Goal: Information Seeking & Learning: Learn about a topic

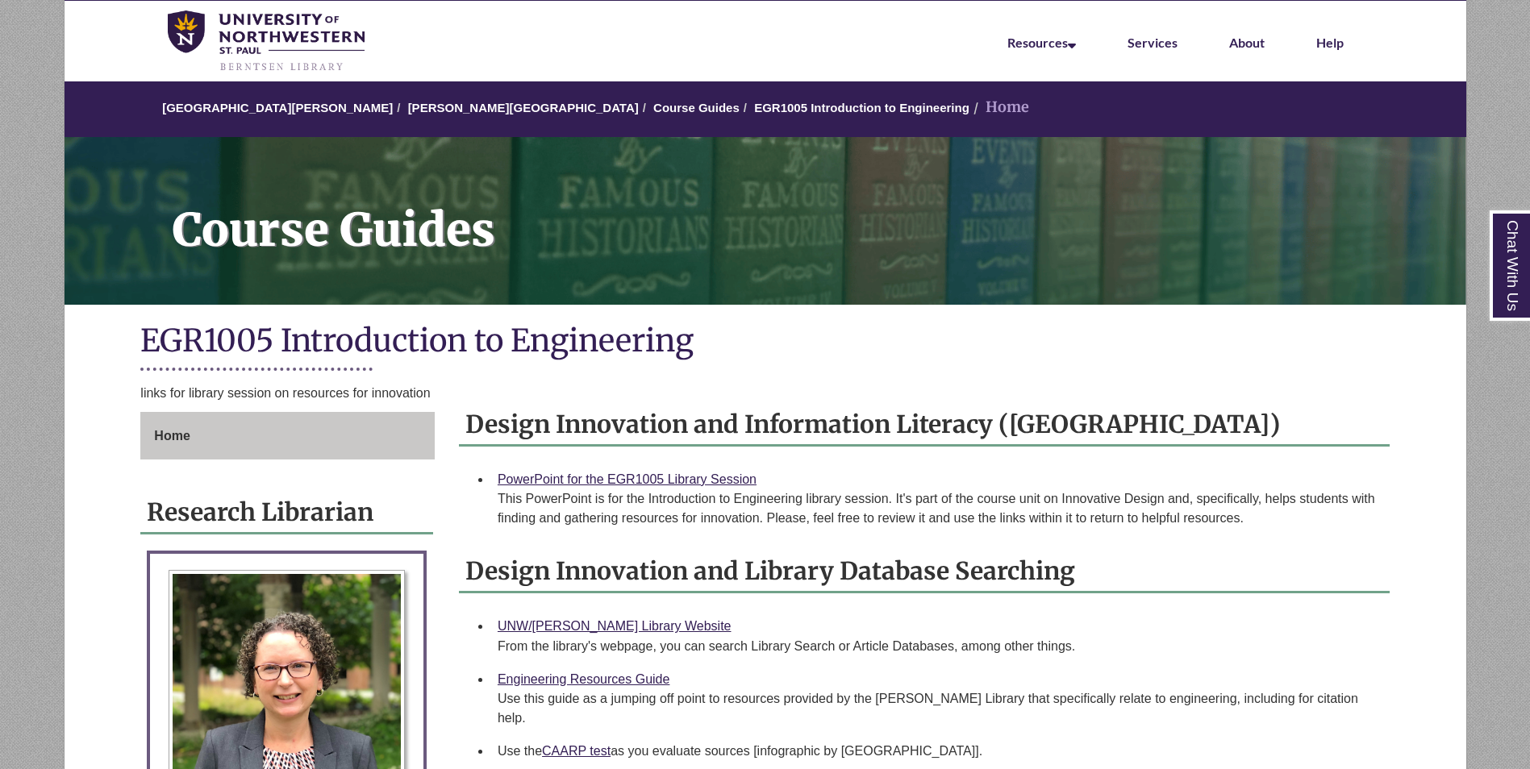
scroll to position [81, 0]
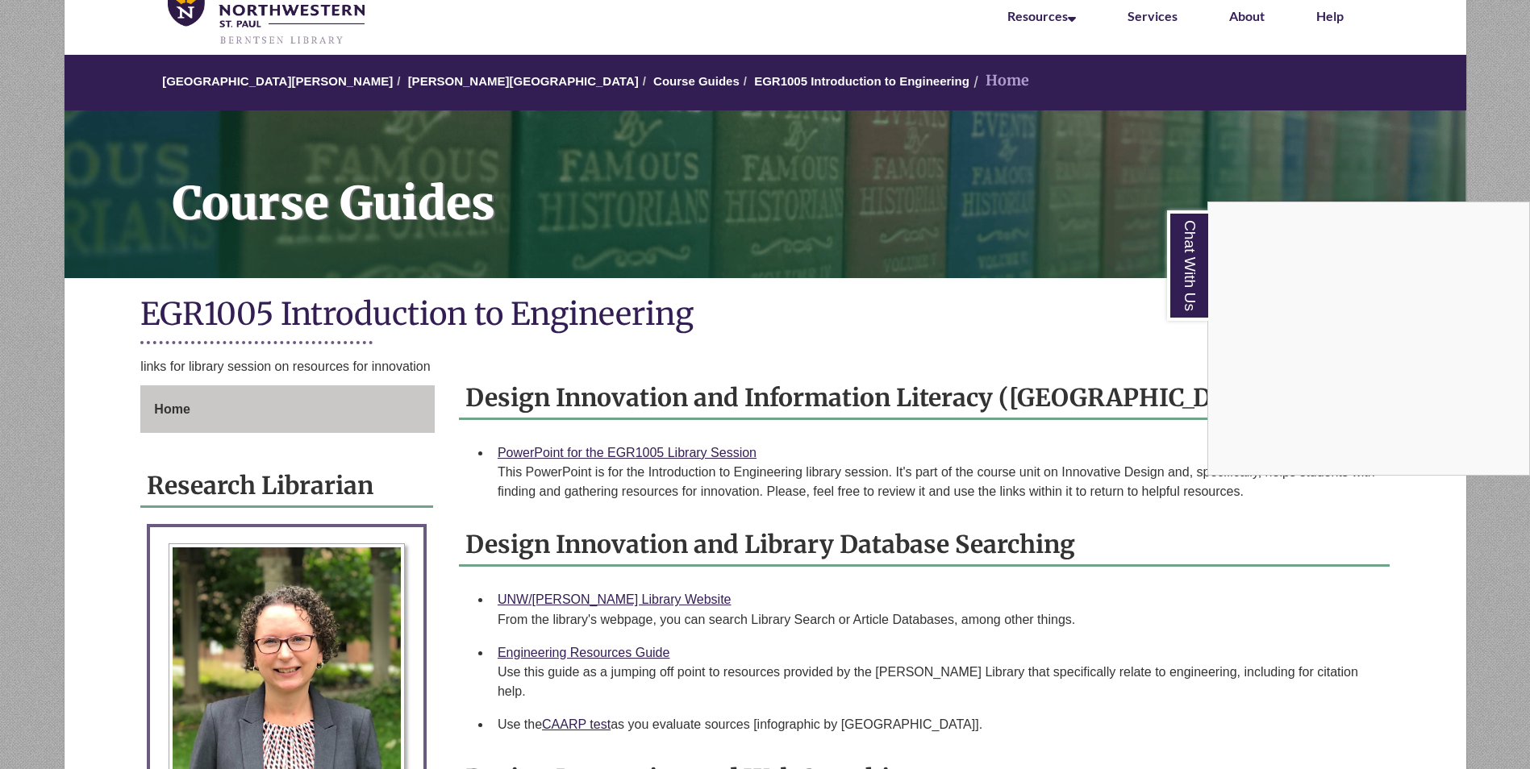
click at [1123, 428] on div "Chat With Us" at bounding box center [765, 384] width 1530 height 769
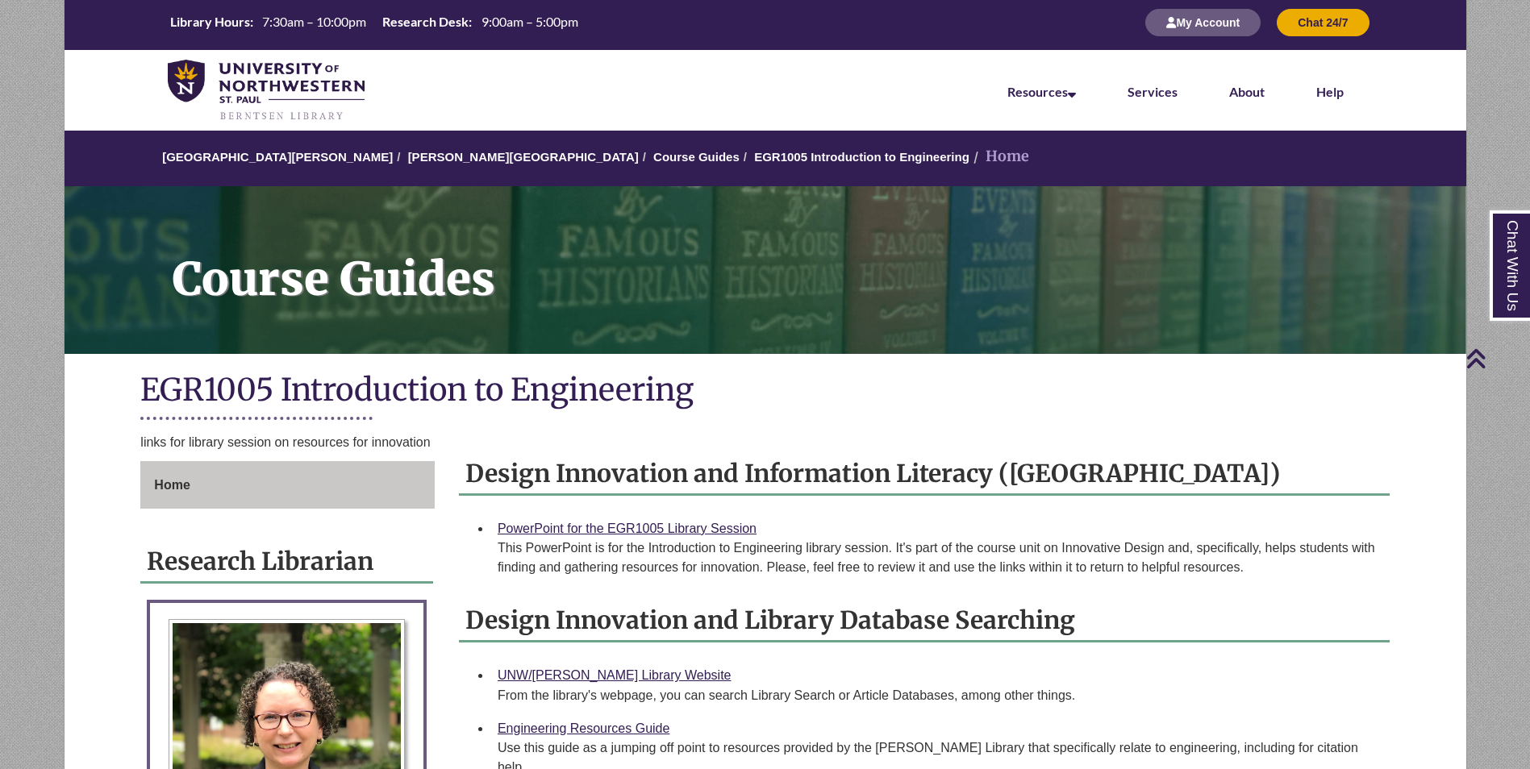
scroll to position [0, 0]
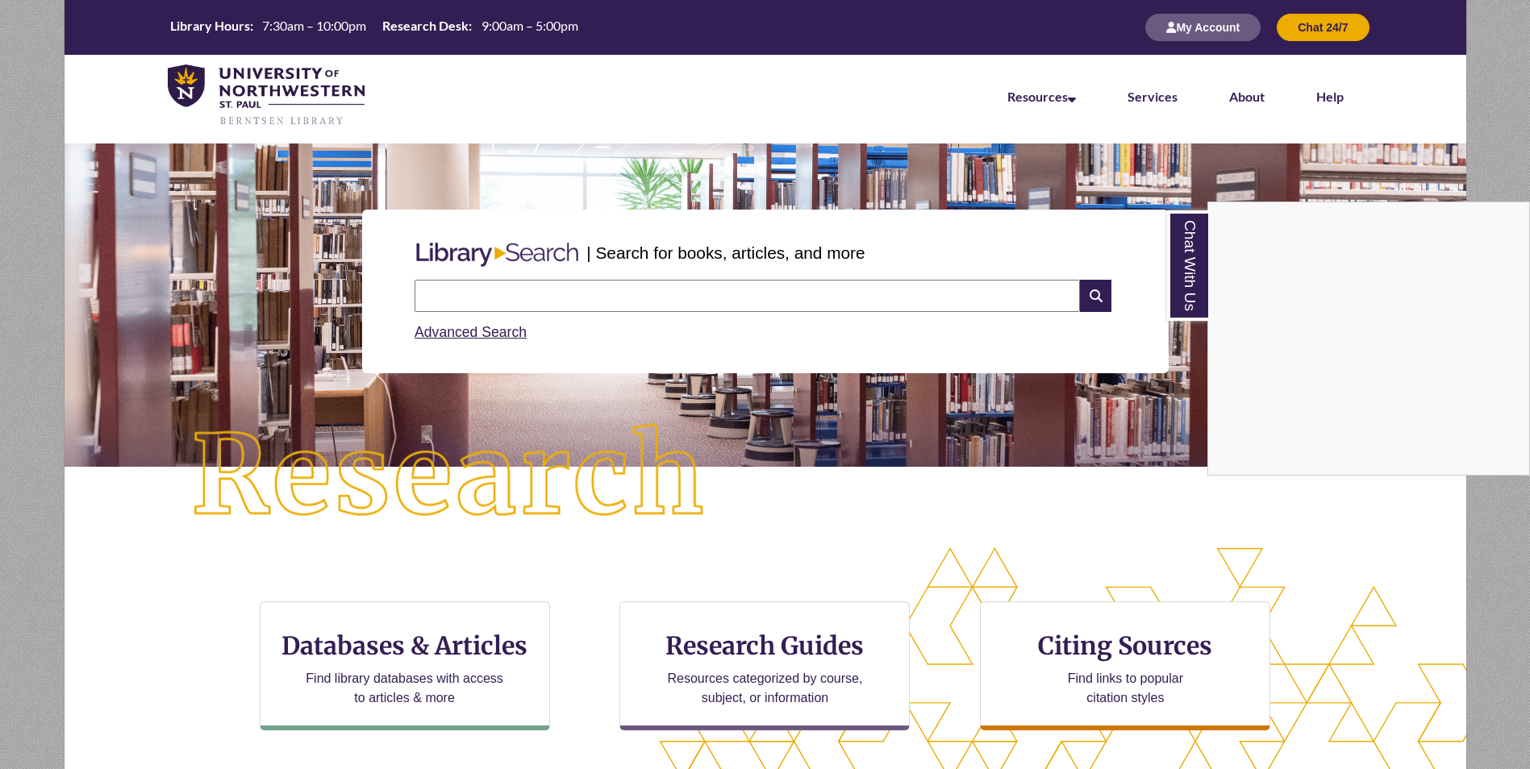
click at [1165, 489] on div "Chat With Us" at bounding box center [765, 384] width 1530 height 769
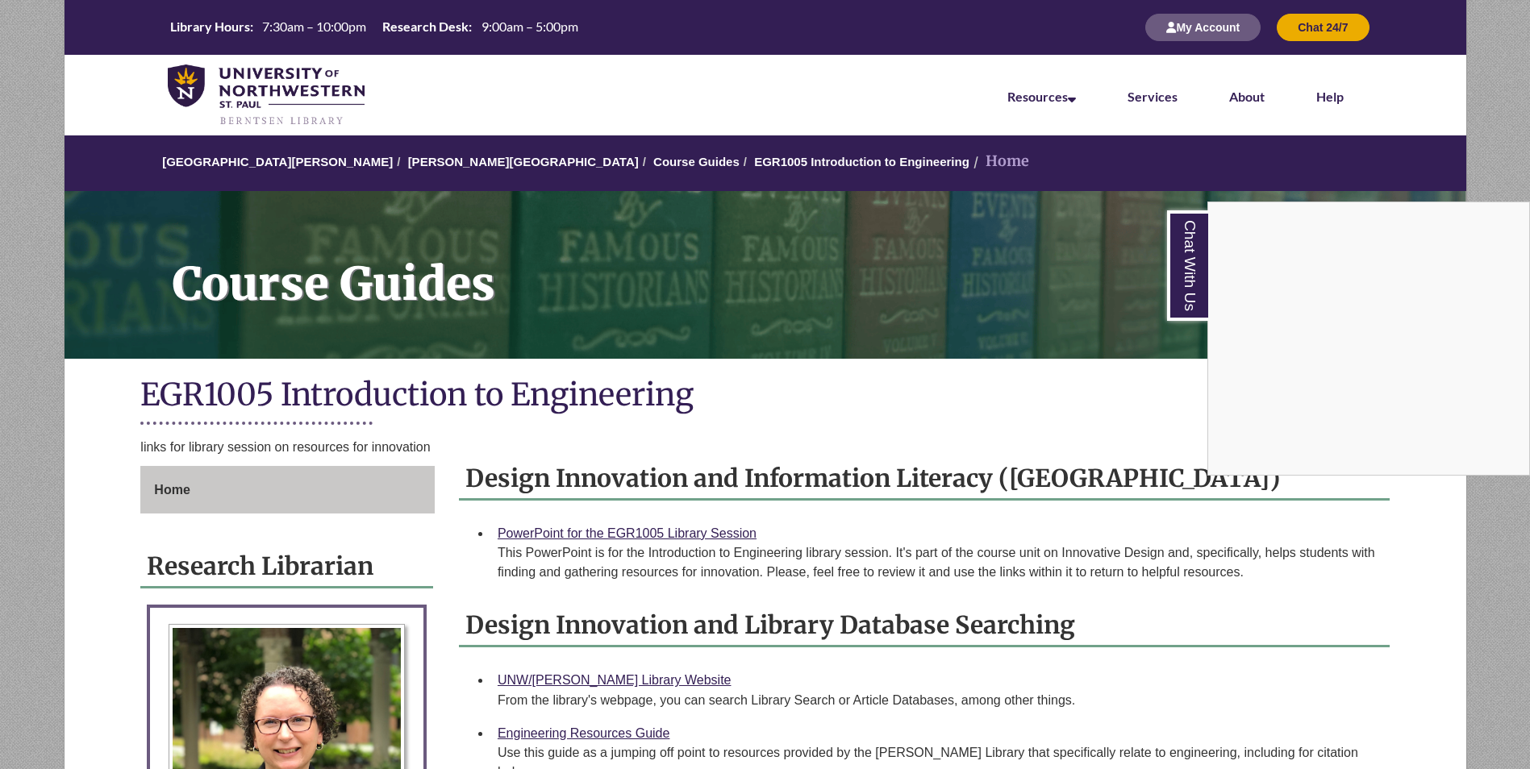
click at [573, 269] on div "Chat With Us" at bounding box center [765, 384] width 1530 height 769
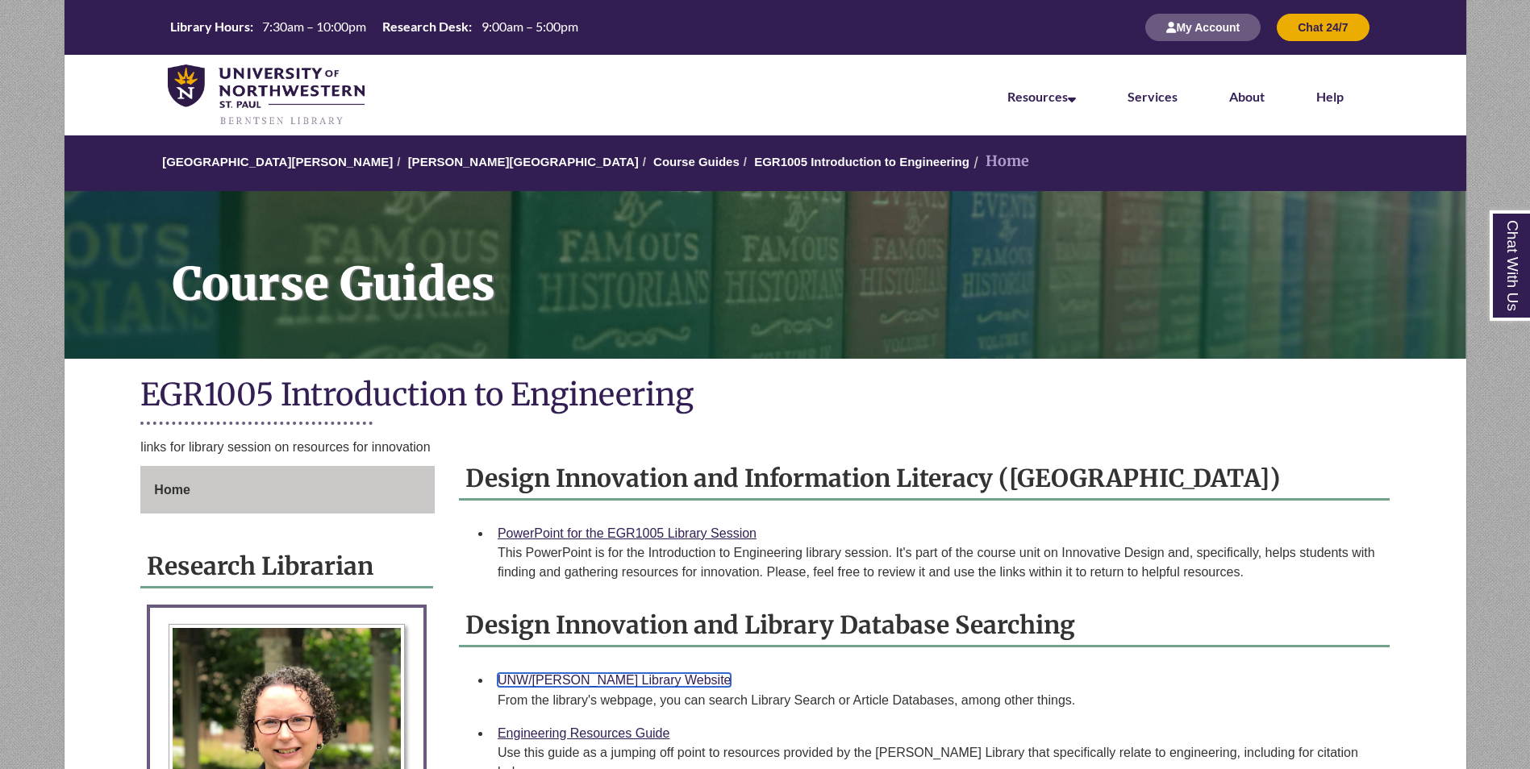
scroll to position [565, 0]
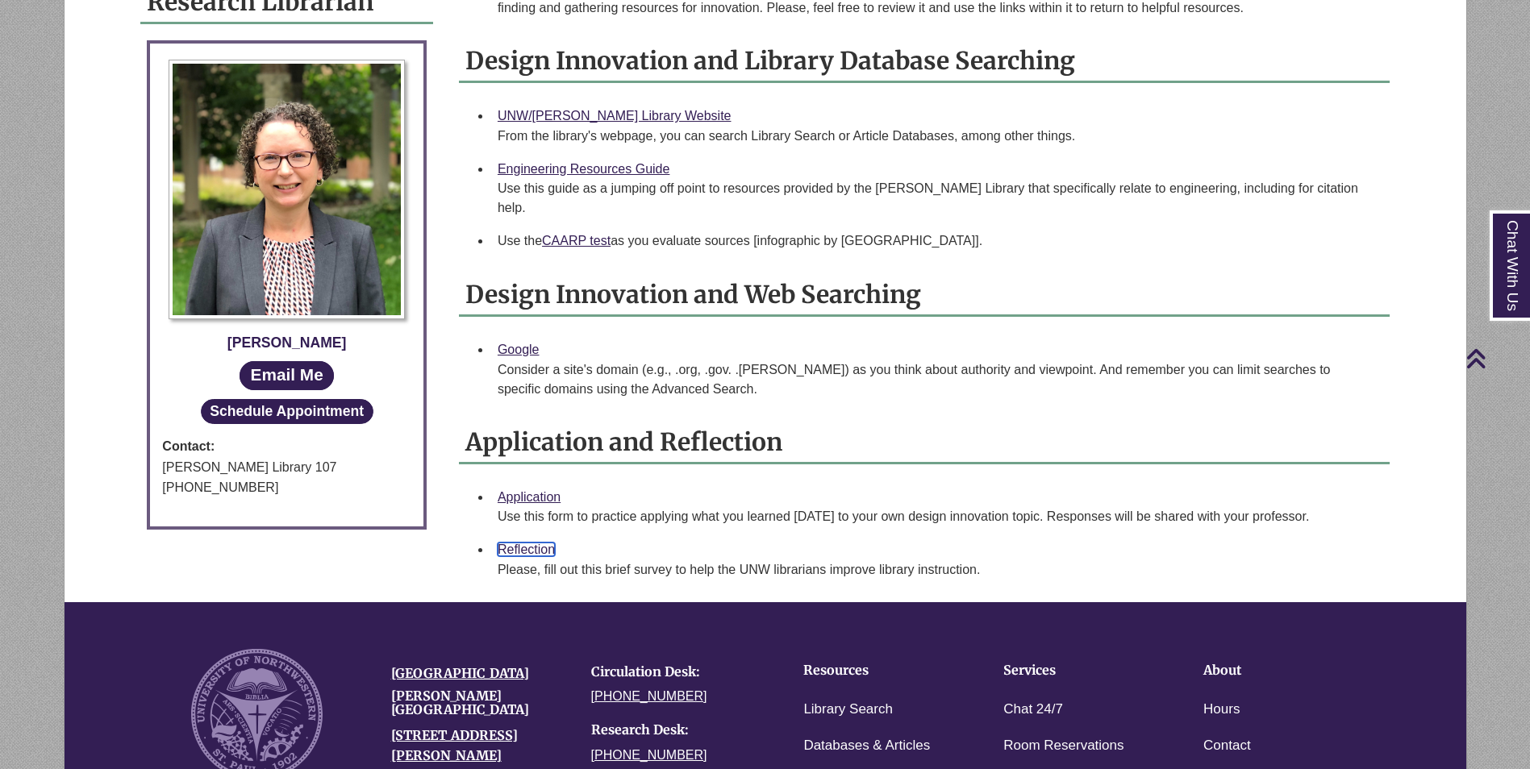
click at [526, 543] on link "Reflection" at bounding box center [526, 550] width 57 height 14
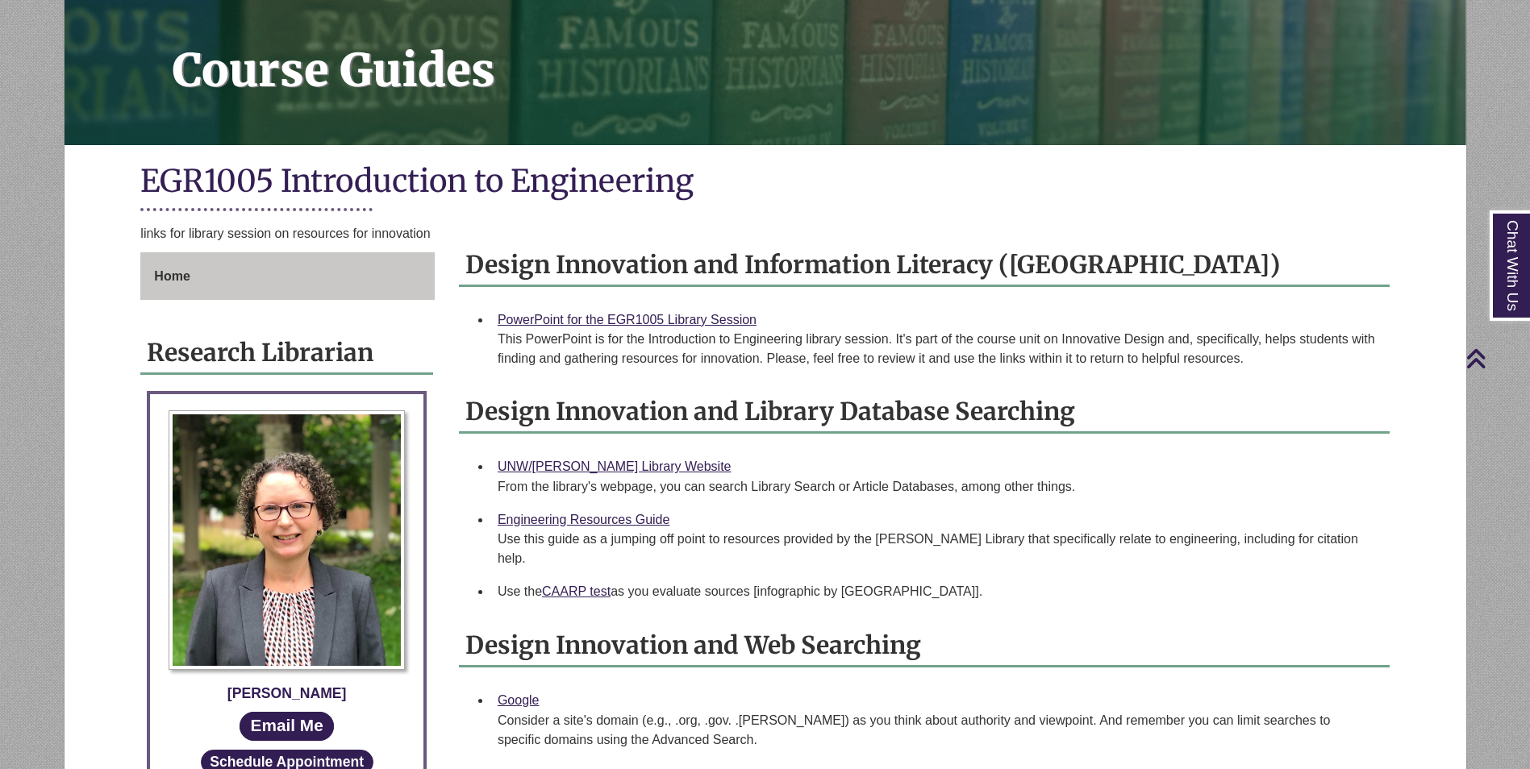
scroll to position [81, 0]
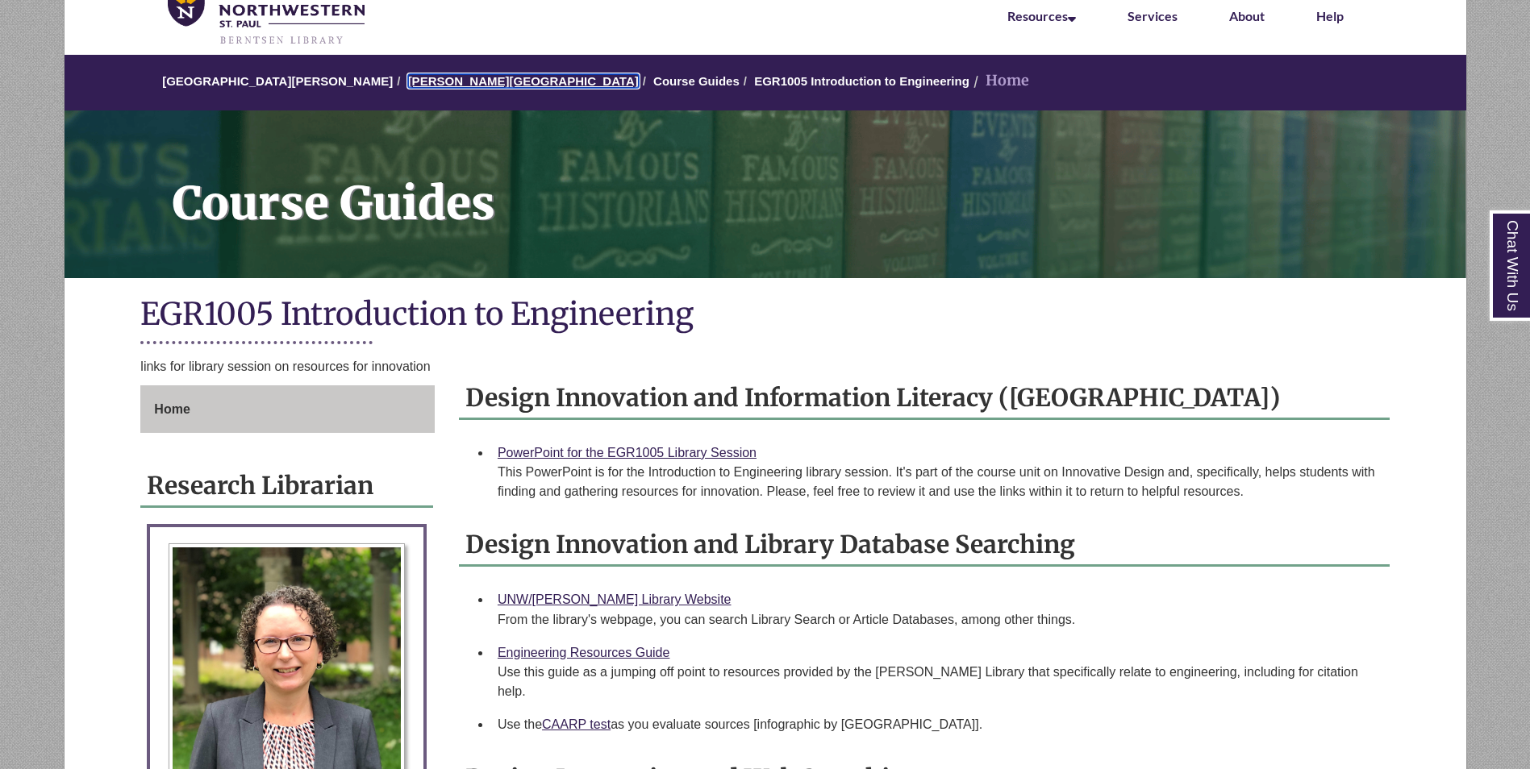
click at [408, 85] on link "[PERSON_NAME][GEOGRAPHIC_DATA]" at bounding box center [523, 81] width 231 height 14
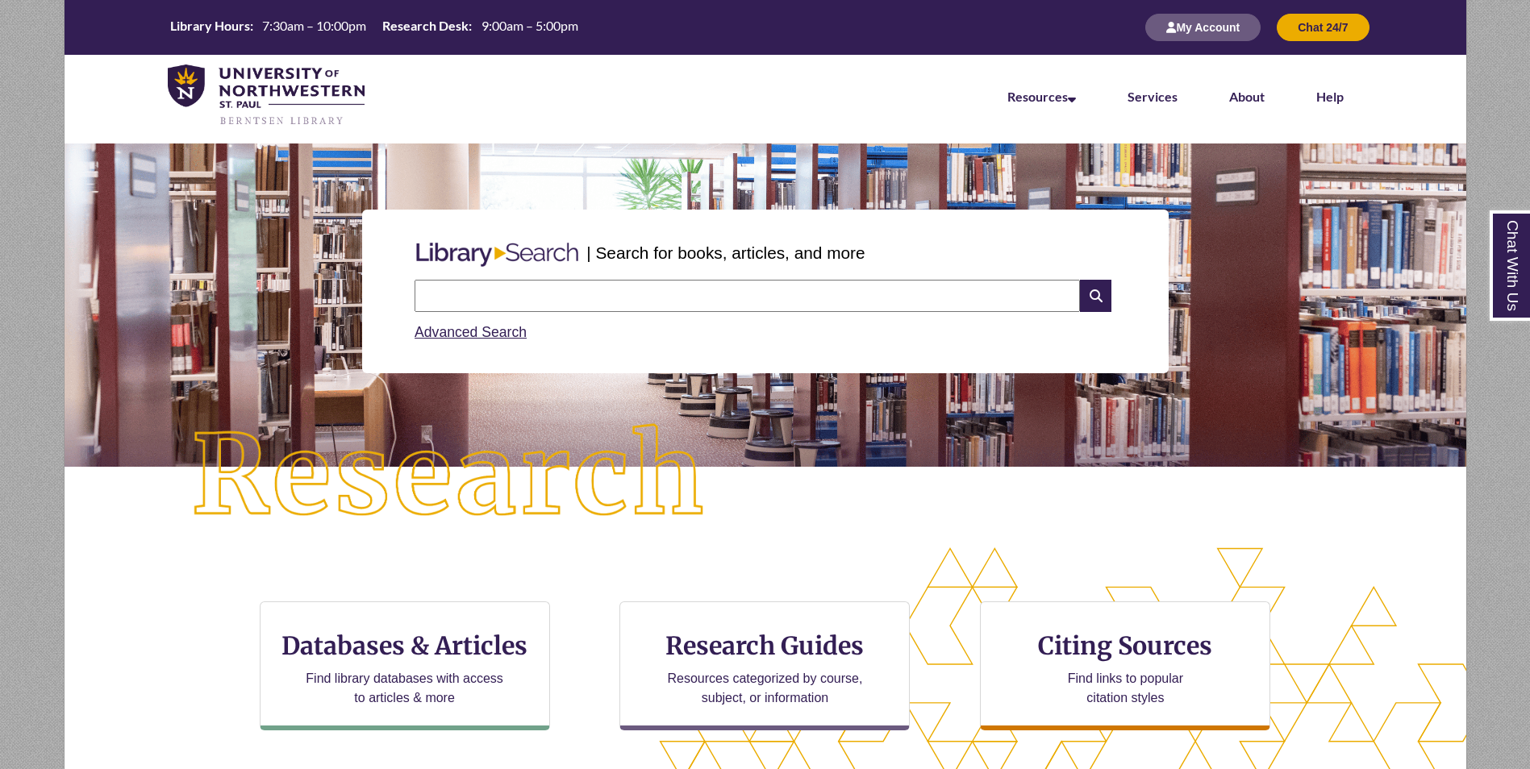
click at [565, 298] on input "text" at bounding box center [747, 296] width 665 height 32
click at [736, 295] on input "text" at bounding box center [747, 296] width 665 height 32
click at [667, 304] on input "text" at bounding box center [747, 296] width 665 height 32
paste input "**********"
type input "**********"
